Goal: Information Seeking & Learning: Find specific page/section

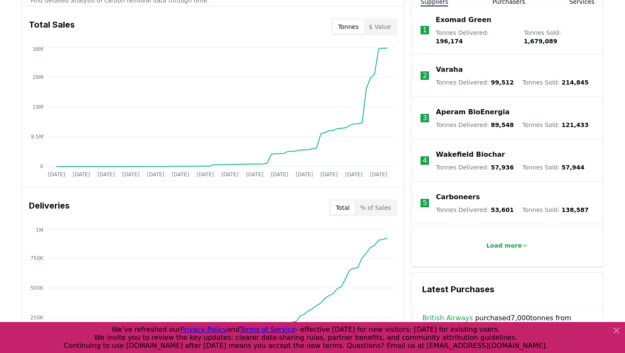
scroll to position [349, 0]
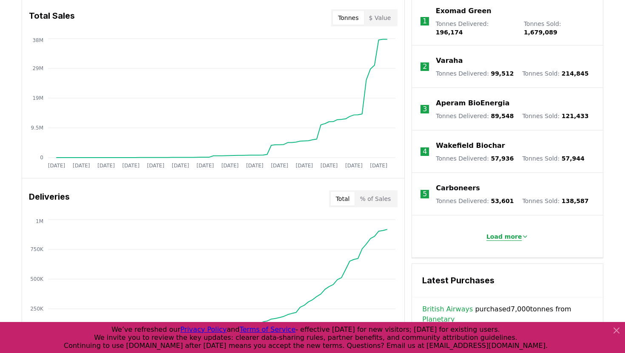
click at [511, 233] on p "Load more" at bounding box center [505, 237] width 36 height 9
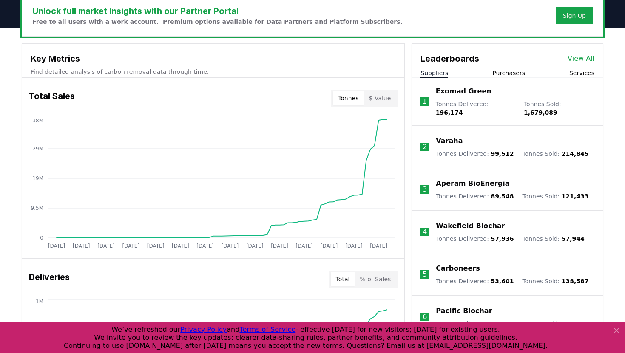
scroll to position [268, 0]
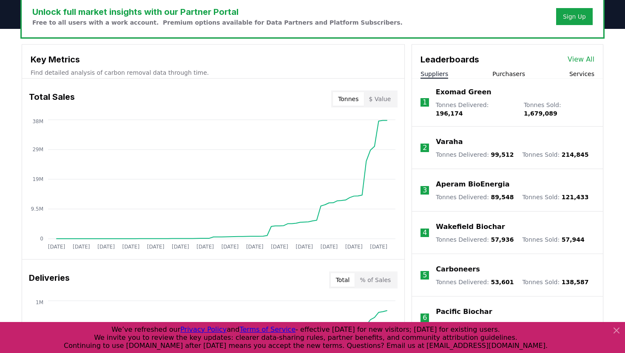
click at [581, 59] on link "View All" at bounding box center [581, 59] width 27 height 10
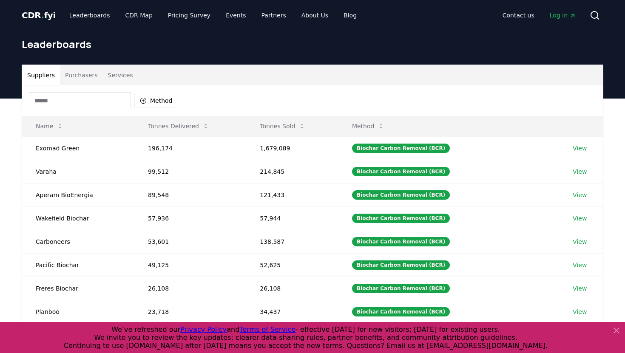
click at [86, 104] on input at bounding box center [80, 100] width 102 height 17
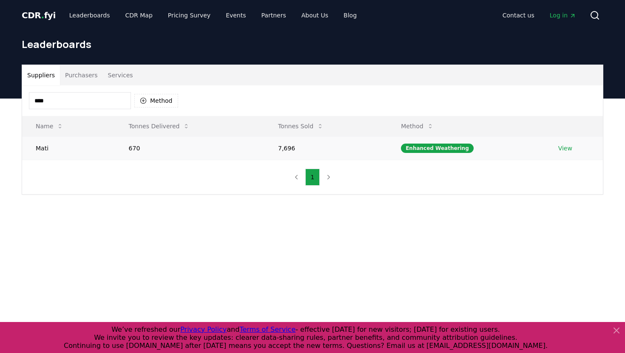
type input "****"
click at [51, 148] on td "Mati" at bounding box center [68, 148] width 93 height 23
click at [565, 151] on link "View" at bounding box center [565, 148] width 14 height 9
